Goal: Navigation & Orientation: Find specific page/section

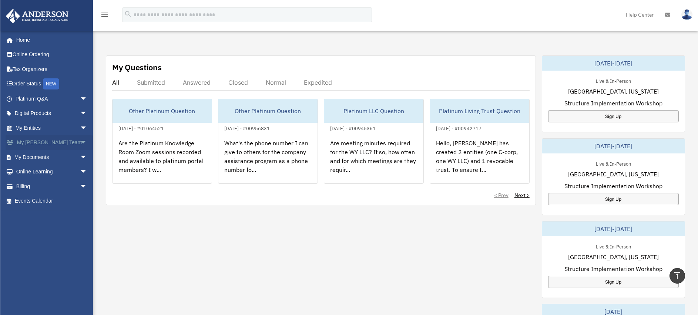
scroll to position [225, 0]
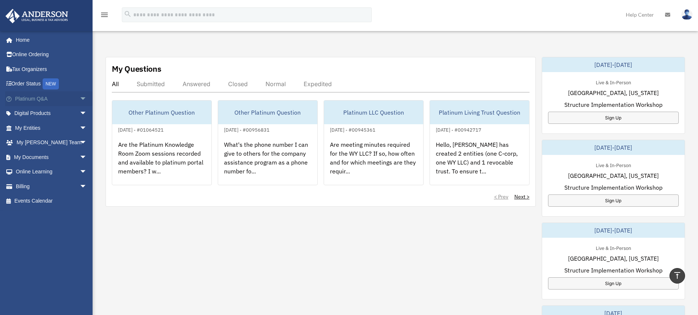
click at [33, 97] on link "Platinum Q&A arrow_drop_down" at bounding box center [51, 98] width 93 height 15
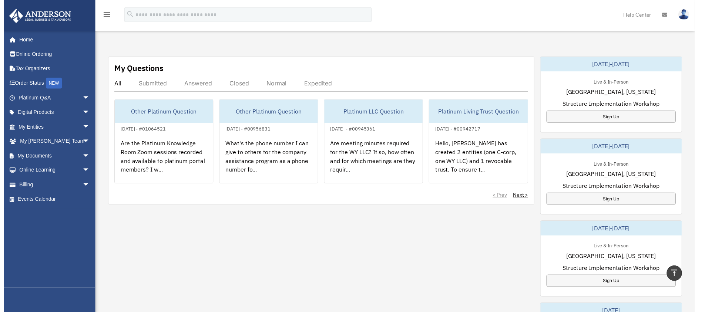
scroll to position [225, 0]
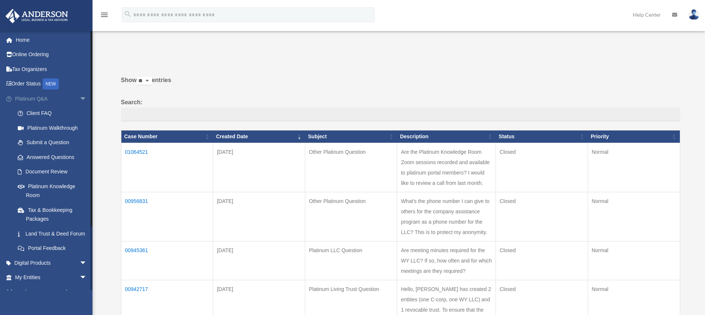
click at [80, 98] on span "arrow_drop_down" at bounding box center [87, 98] width 15 height 15
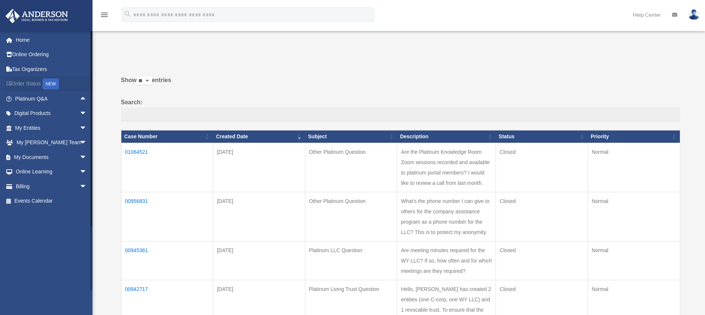
click at [31, 83] on link "Order Status NEW" at bounding box center [51, 84] width 93 height 15
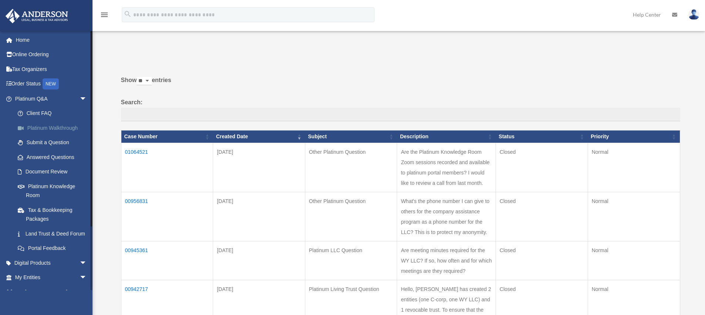
click at [61, 126] on link "Platinum Walkthrough" at bounding box center [54, 128] width 88 height 15
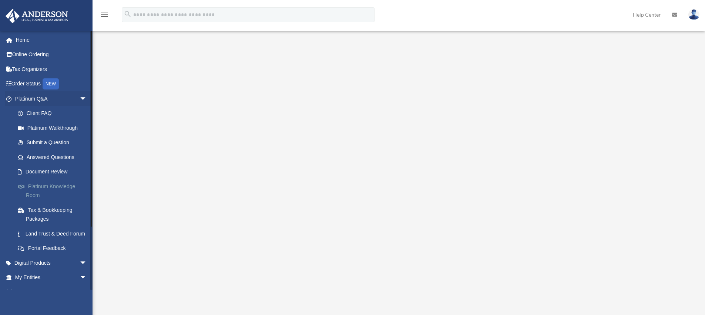
click at [54, 188] on link "Platinum Knowledge Room" at bounding box center [54, 191] width 88 height 24
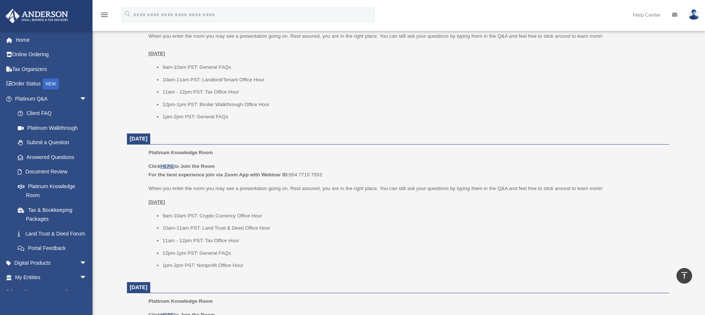
scroll to position [195, 0]
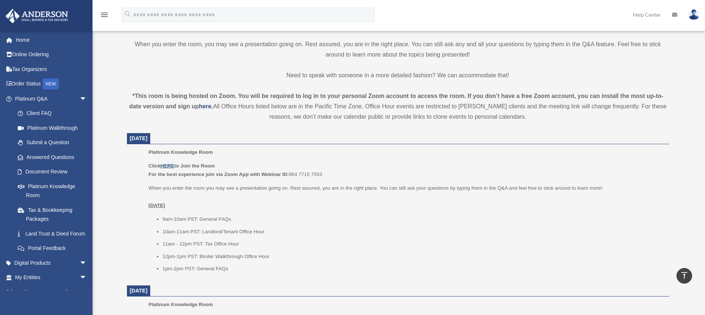
click at [171, 165] on u "HERE" at bounding box center [167, 166] width 14 height 6
click at [165, 205] on u "[DATE]" at bounding box center [156, 207] width 17 height 6
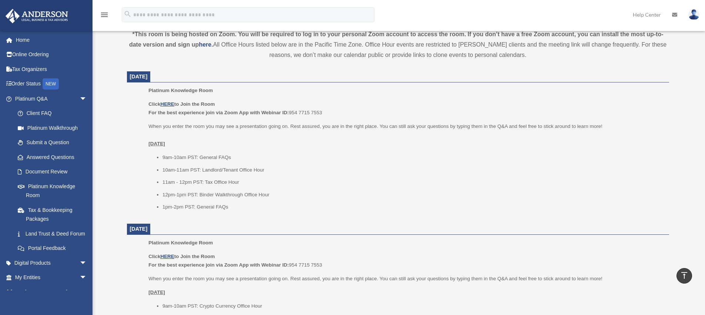
scroll to position [258, 0]
click at [171, 104] on u "HERE" at bounding box center [167, 104] width 14 height 6
